Goal: Find specific page/section: Find specific page/section

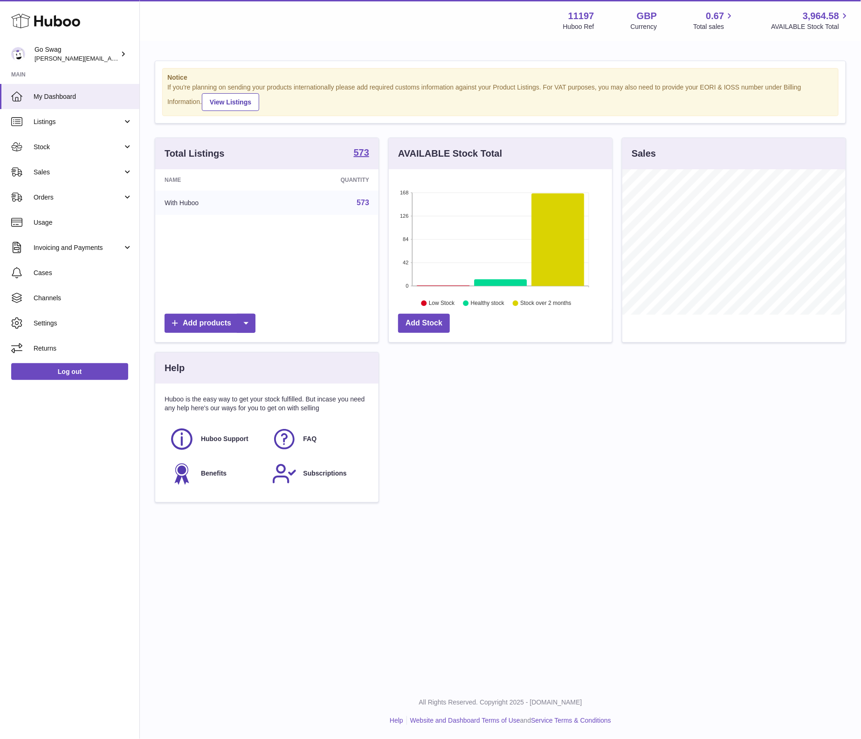
scroll to position [145, 223]
click at [60, 174] on span "Sales" at bounding box center [78, 172] width 89 height 9
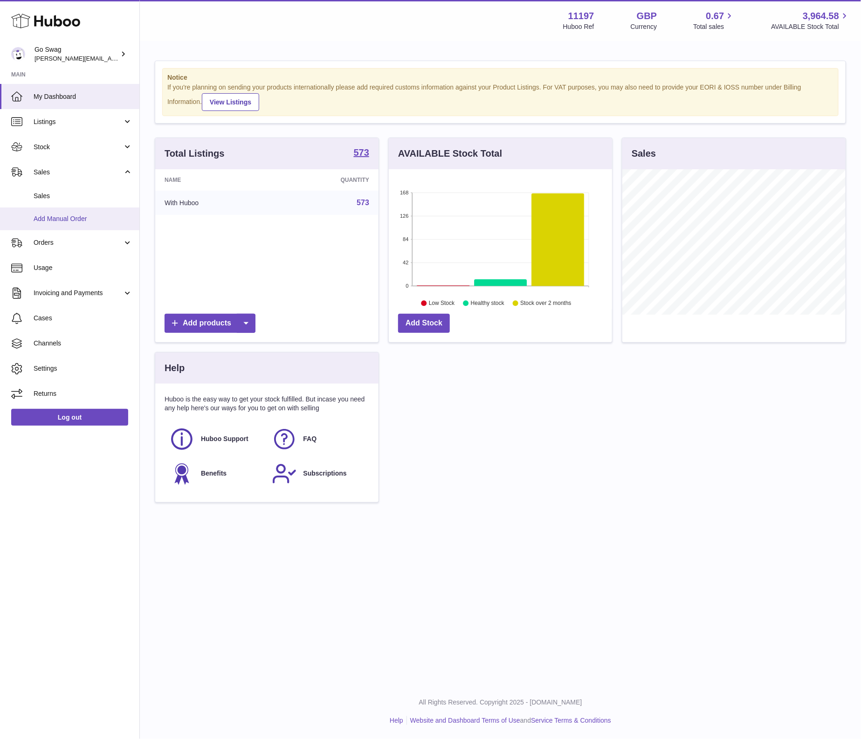
click at [57, 211] on link "Add Manual Order" at bounding box center [69, 218] width 139 height 23
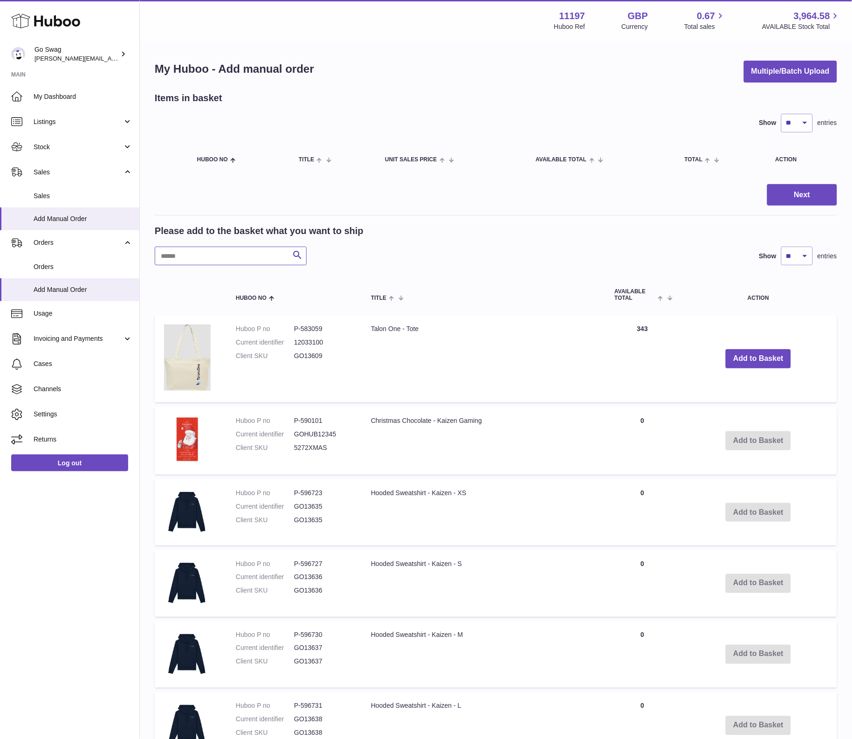
click at [192, 249] on input "text" at bounding box center [231, 256] width 152 height 19
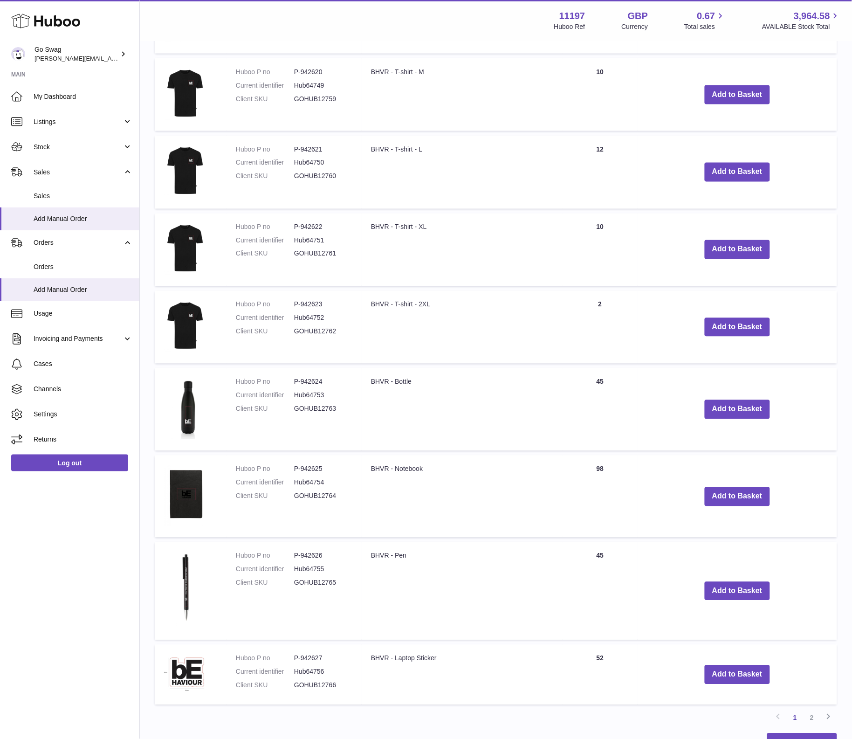
scroll to position [503, 0]
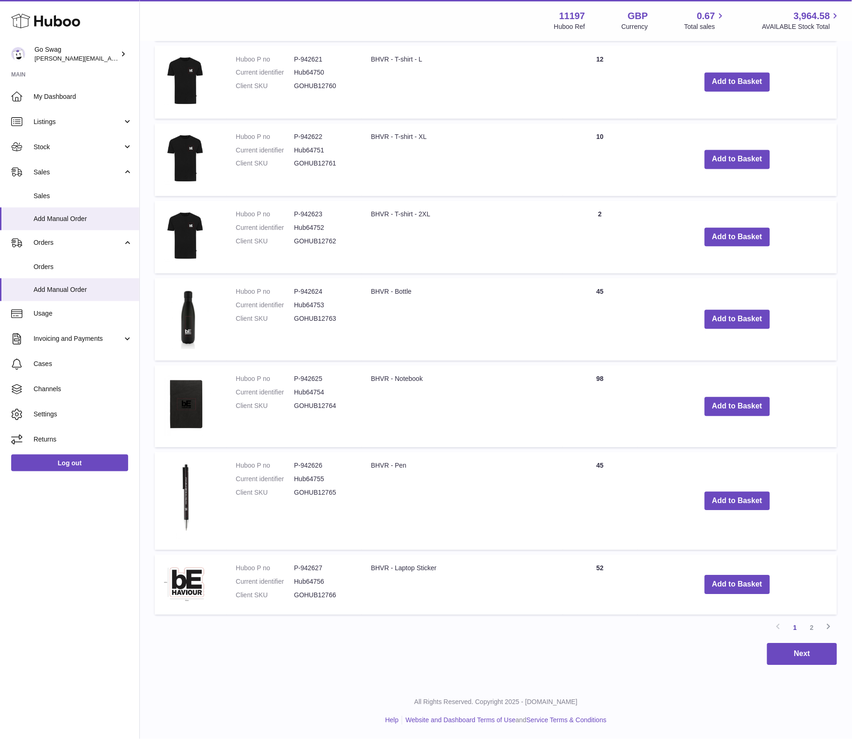
type input "****"
click at [814, 625] on link "2" at bounding box center [812, 628] width 17 height 17
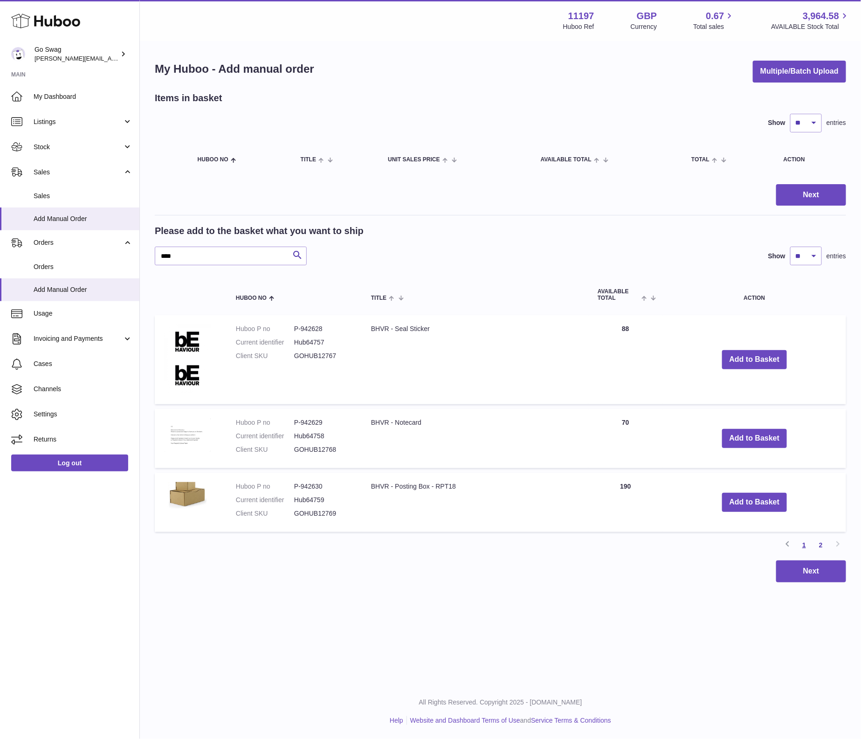
click at [801, 546] on link "1" at bounding box center [804, 545] width 17 height 17
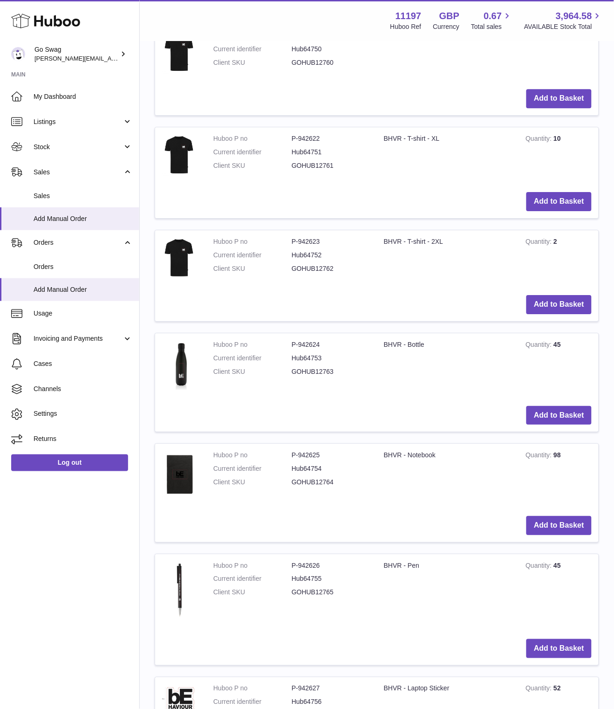
scroll to position [766, 0]
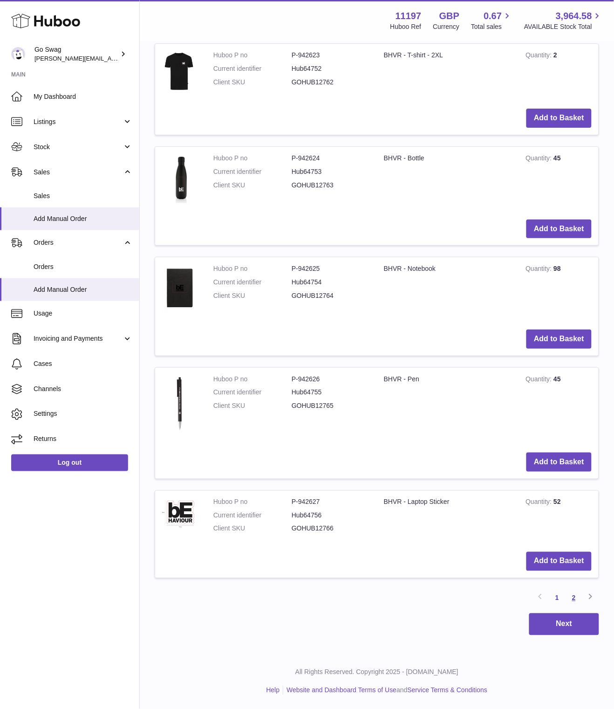
click at [576, 598] on link "2" at bounding box center [574, 598] width 17 height 17
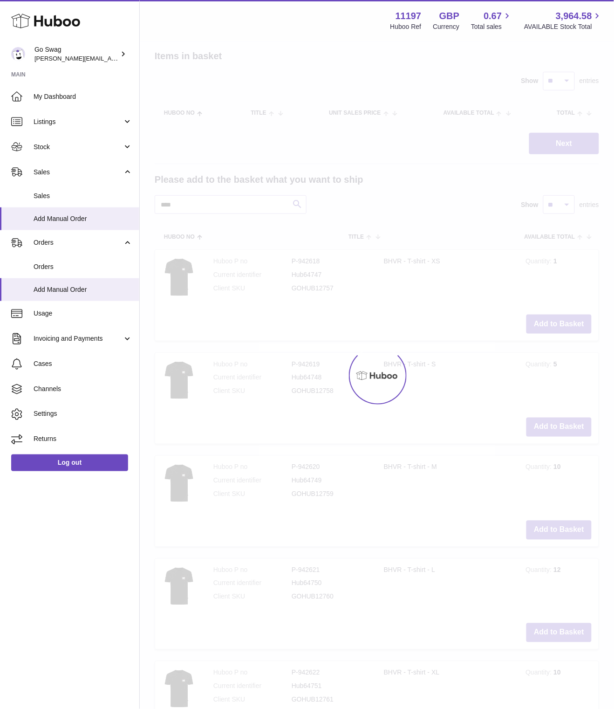
scroll to position [17, 0]
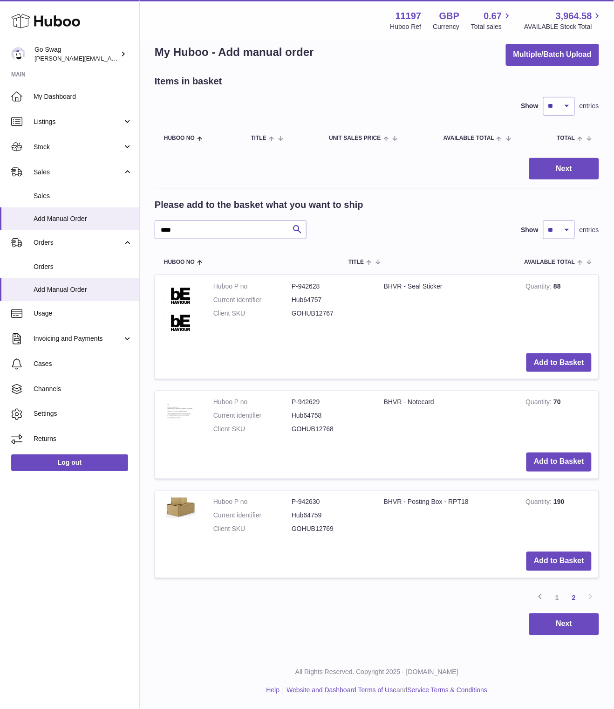
drag, startPoint x: 378, startPoint y: 503, endPoint x: 475, endPoint y: 505, distance: 96.5
click at [475, 505] on td "BHVR - Posting Box - RPT18" at bounding box center [448, 518] width 142 height 55
copy td "BHVR - Posting Box - RPT18"
click at [306, 504] on dd "P-942630" at bounding box center [331, 502] width 78 height 9
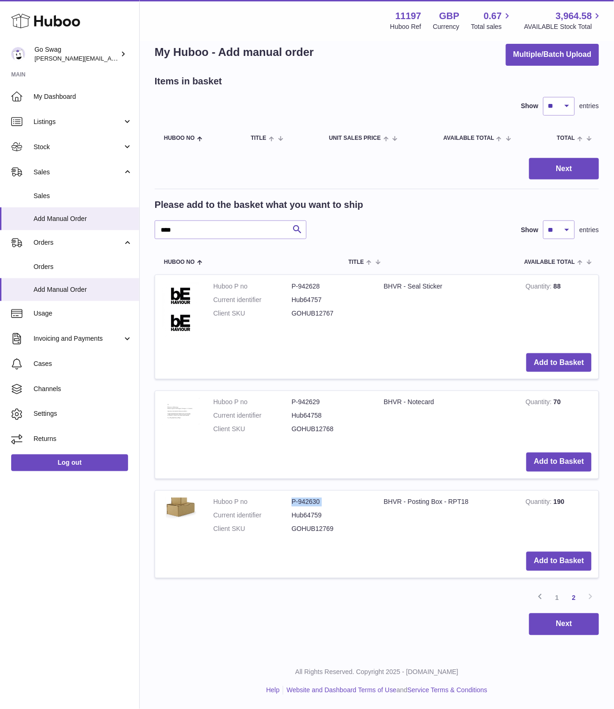
click at [306, 504] on dd "P-942630" at bounding box center [331, 502] width 78 height 9
copy dl "P-942630"
click at [419, 500] on td "BHVR - Posting Box - RPT18" at bounding box center [448, 518] width 142 height 55
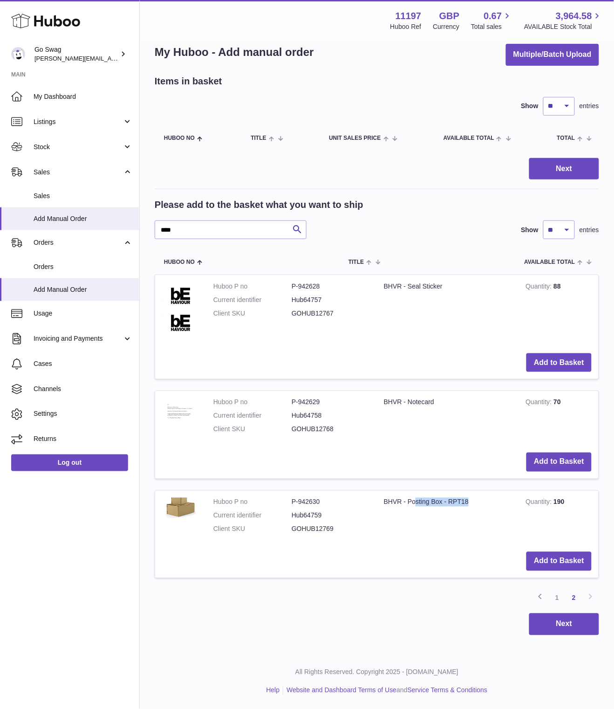
copy tr "BHVR - Posting Box - RPT18"
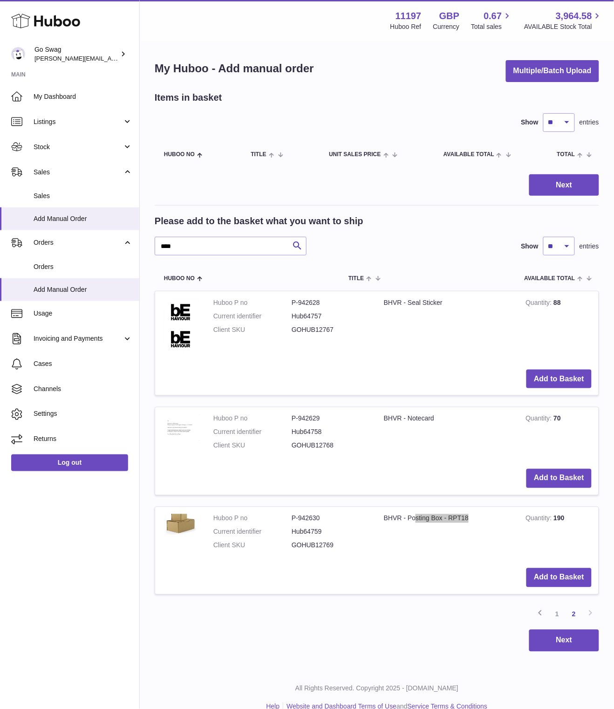
scroll to position [0, 0]
click at [311, 418] on dd "P-942629" at bounding box center [331, 419] width 78 height 9
copy dl "P-942629"
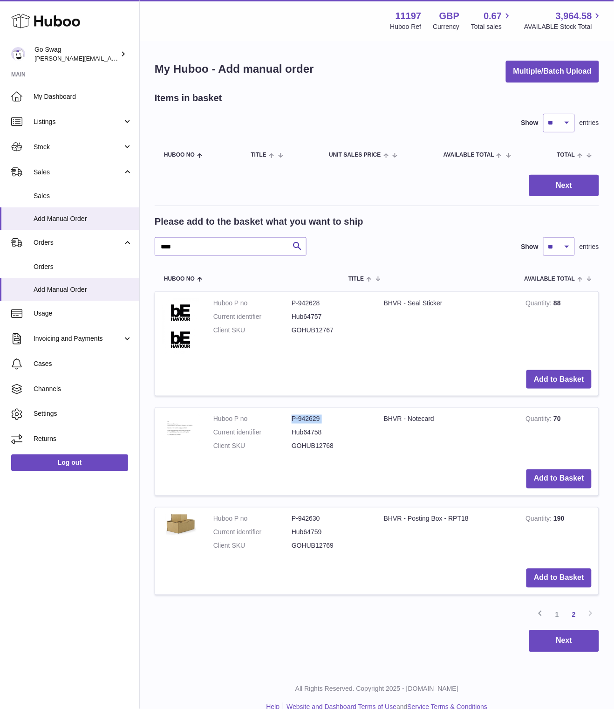
click at [419, 418] on td "BHVR - Notecard" at bounding box center [448, 435] width 142 height 55
copy tr "BHVR - Notecard"
click at [405, 303] on td "BHVR - Seal Sticker" at bounding box center [448, 327] width 142 height 71
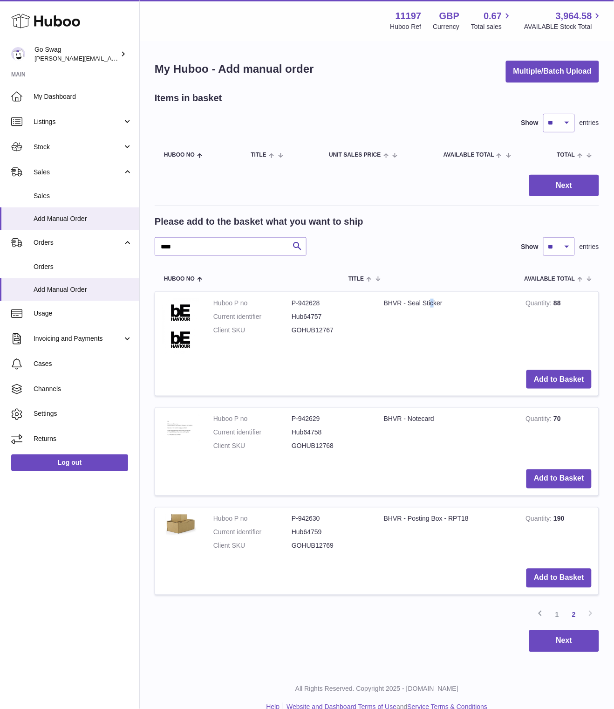
click at [405, 303] on td "BHVR - Seal Sticker" at bounding box center [448, 327] width 142 height 71
click at [302, 303] on dd "P-942628" at bounding box center [331, 303] width 78 height 9
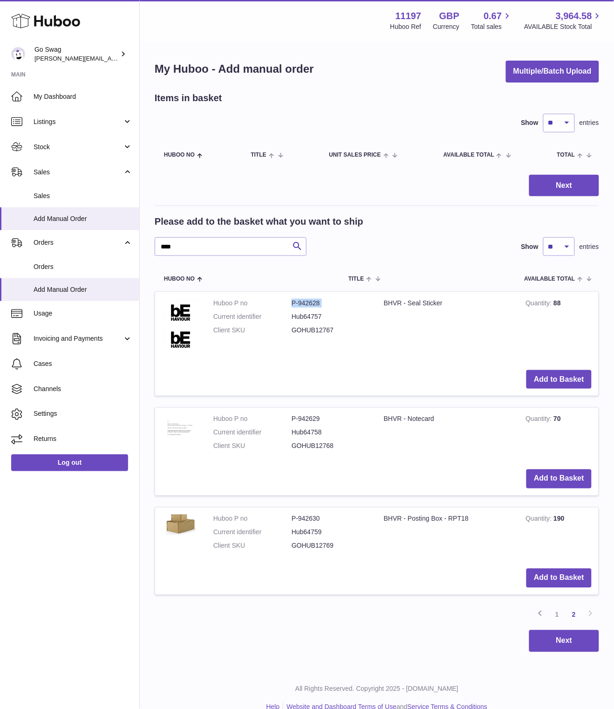
copy dl "P-942628"
click at [435, 299] on td "BHVR - Seal Sticker" at bounding box center [448, 327] width 142 height 71
copy tr "BHVR - Seal Sticker"
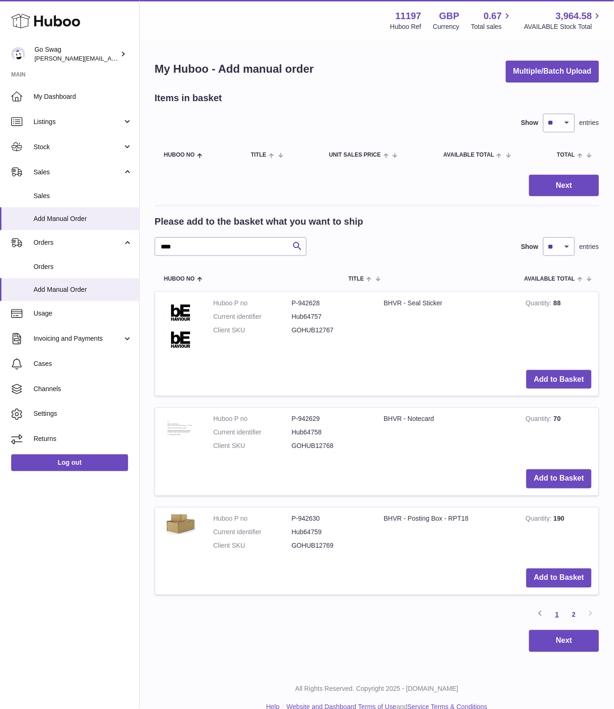
click at [558, 615] on link "1" at bounding box center [557, 615] width 17 height 17
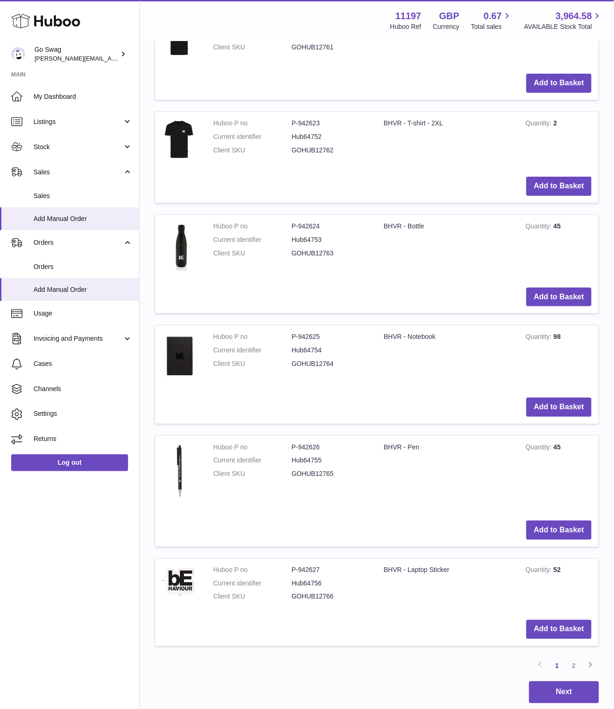
scroll to position [719, 0]
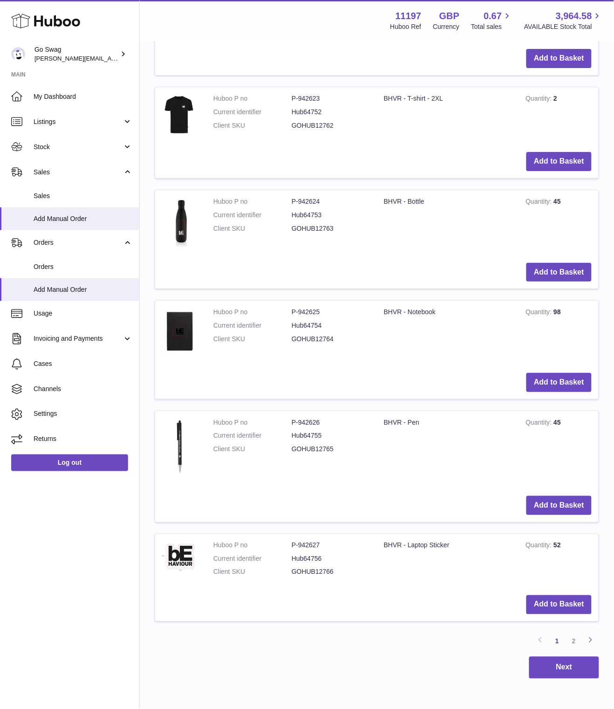
click at [314, 201] on dd "P-942624" at bounding box center [331, 201] width 78 height 9
drag, startPoint x: 435, startPoint y: 200, endPoint x: 391, endPoint y: 199, distance: 44.3
click at [391, 199] on td "BHVR - Bottle" at bounding box center [448, 223] width 142 height 66
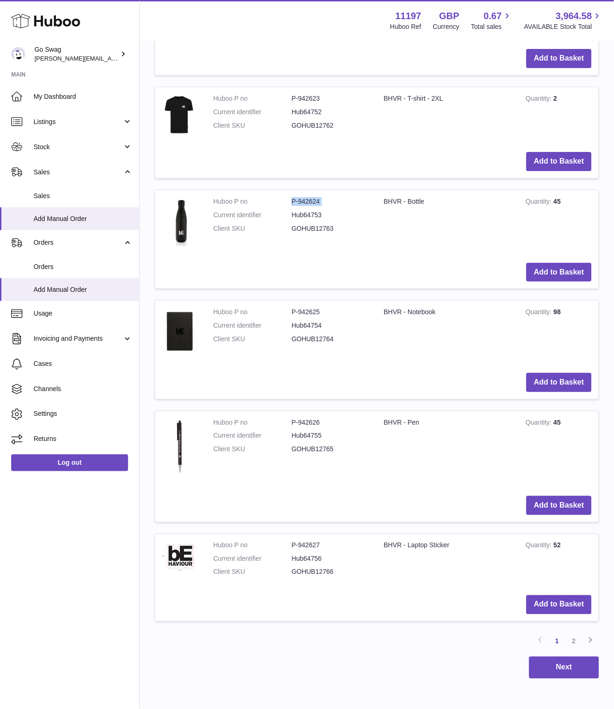
copy td "BHVR - Bottle"
click at [413, 312] on td "BHVR - Notebook" at bounding box center [448, 333] width 142 height 65
click at [310, 314] on dd "P-942625" at bounding box center [331, 312] width 78 height 9
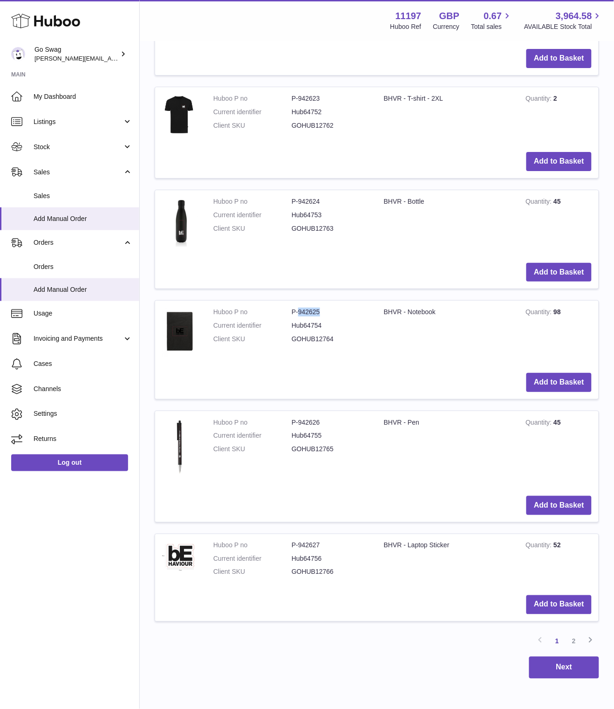
click at [310, 314] on dd "P-942625" at bounding box center [331, 312] width 78 height 9
copy dl "P-942625"
click at [419, 314] on td "BHVR - Notebook" at bounding box center [448, 333] width 142 height 65
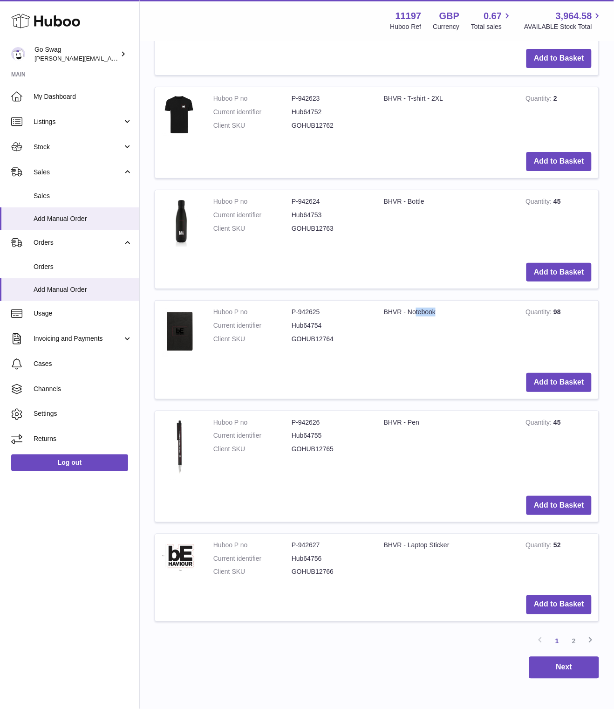
click at [419, 314] on td "BHVR - Notebook" at bounding box center [448, 333] width 142 height 65
copy tr "BHVR - Notebook"
click at [405, 424] on td "BHVR - Pen" at bounding box center [448, 450] width 142 height 78
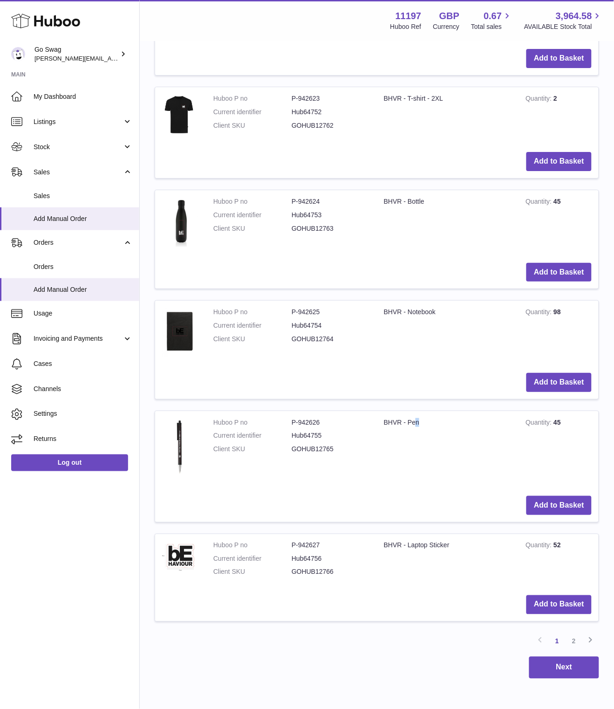
click at [314, 423] on dd "P-942626" at bounding box center [331, 422] width 78 height 9
click at [398, 423] on td "BHVR - Pen" at bounding box center [448, 450] width 142 height 78
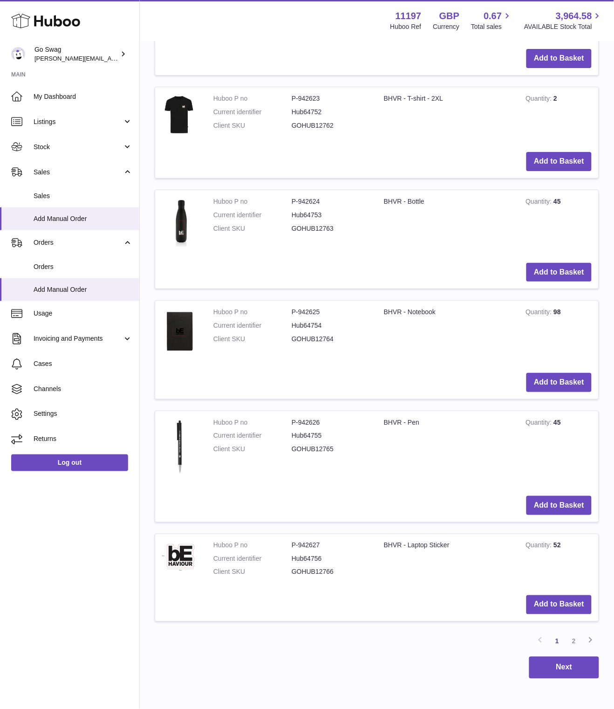
click at [411, 425] on td "BHVR - Pen" at bounding box center [448, 450] width 142 height 78
click at [314, 546] on dd "P-942627" at bounding box center [331, 545] width 78 height 9
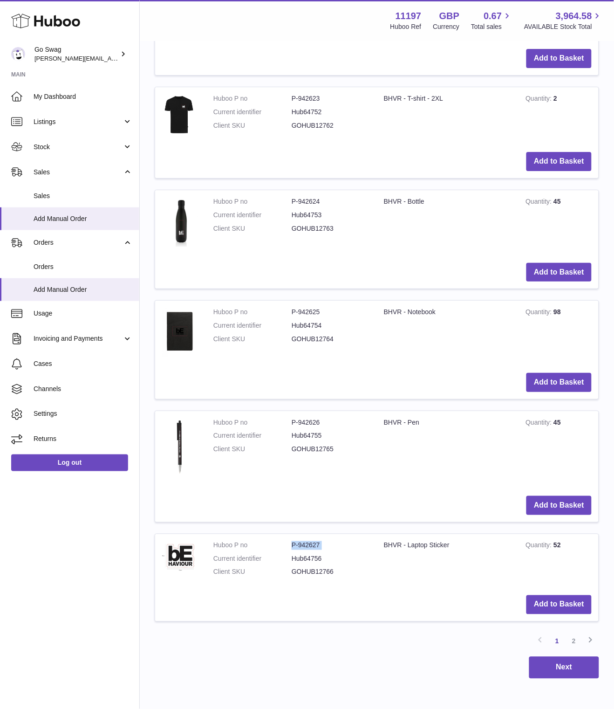
click at [314, 546] on dd "P-942627" at bounding box center [331, 545] width 78 height 9
click at [420, 548] on td "BHVR - Laptop Sticker" at bounding box center [448, 561] width 142 height 55
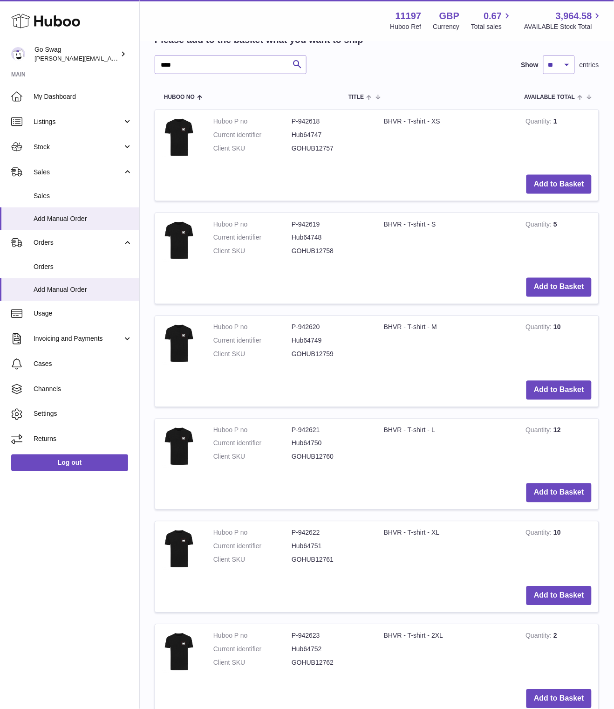
scroll to position [203, 0]
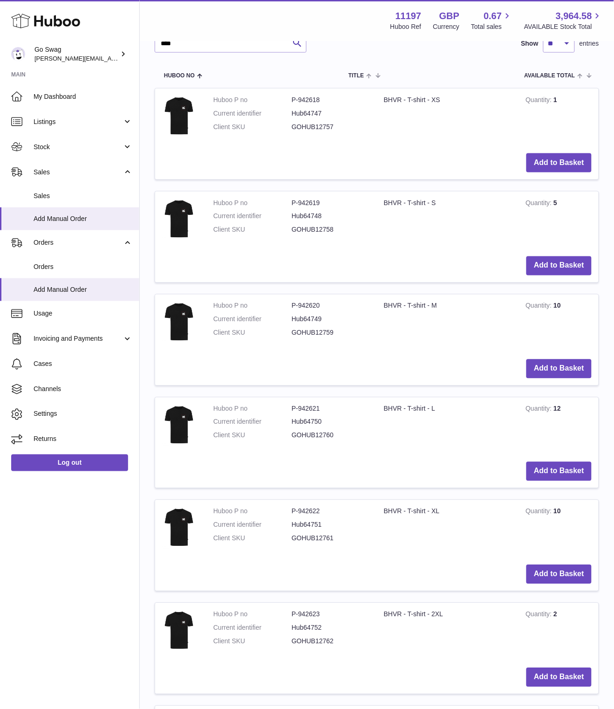
click at [443, 320] on td "BHVR - T-shirt - M" at bounding box center [448, 324] width 142 height 58
drag, startPoint x: 309, startPoint y: 305, endPoint x: 291, endPoint y: 305, distance: 17.7
click at [291, 305] on dl "Huboo P no P-942620 Current identifier Hub64749 Client SKU GOHUB12759" at bounding box center [292, 322] width 157 height 41
click at [428, 305] on td "BHVR - T-shirt - M" at bounding box center [448, 324] width 142 height 58
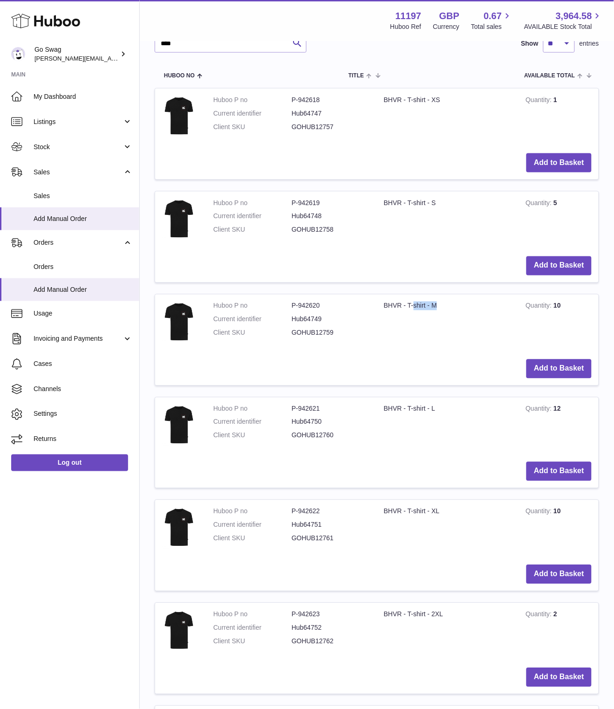
click at [428, 305] on td "BHVR - T-shirt - M" at bounding box center [448, 324] width 142 height 58
